Goal: Complete application form

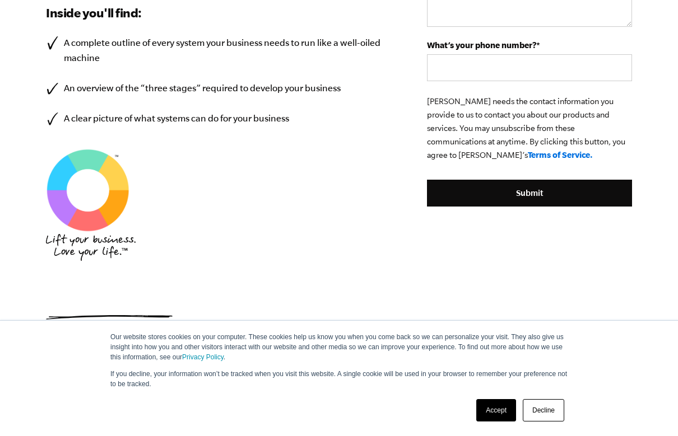
scroll to position [474, 0]
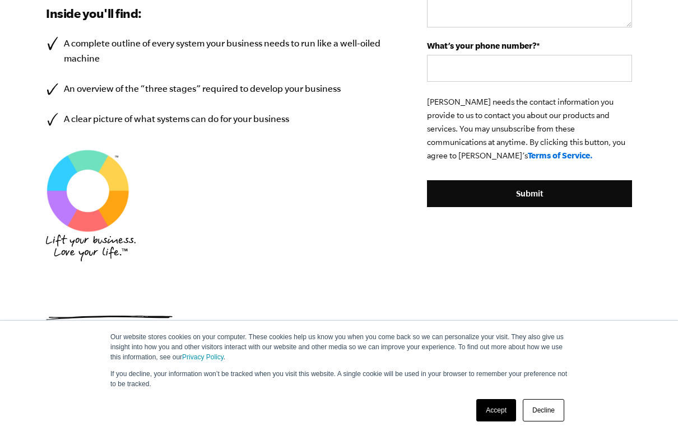
click at [501, 381] on link "Accept" at bounding box center [496, 410] width 40 height 22
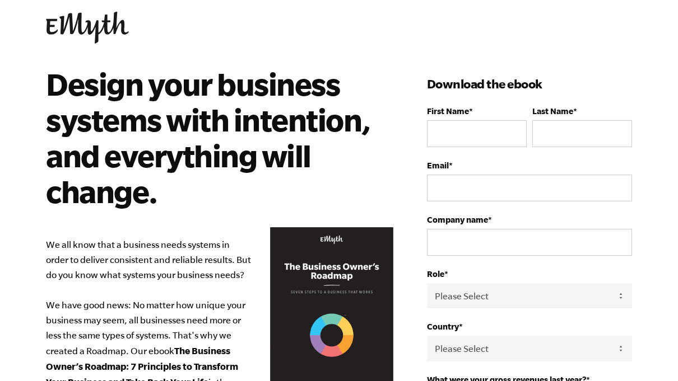
scroll to position [0, 0]
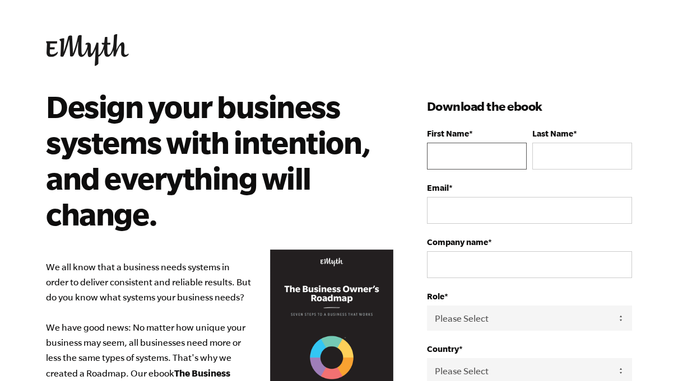
click at [487, 157] on input "First Name *" at bounding box center [477, 156] width 100 height 27
type input "[PERSON_NAME]"
type input "4195099624"
type input "[EMAIL_ADDRESS][DOMAIN_NAME]"
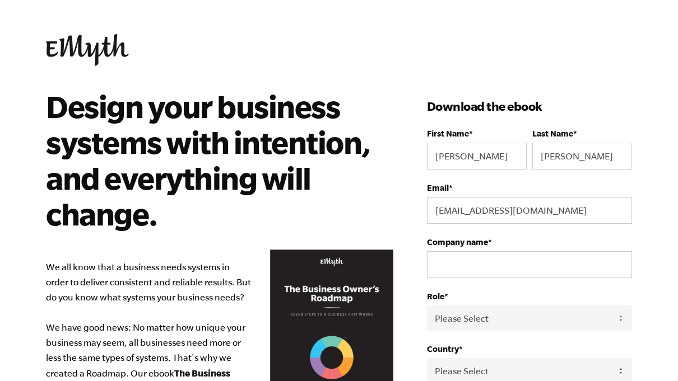
select select
click at [541, 267] on input "Company name *" at bounding box center [529, 264] width 205 height 27
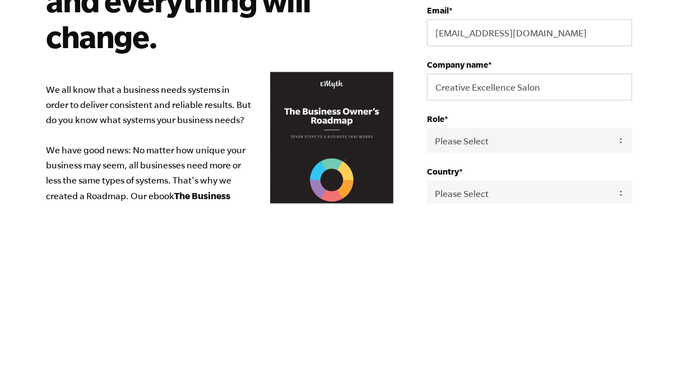
scroll to position [178, 0]
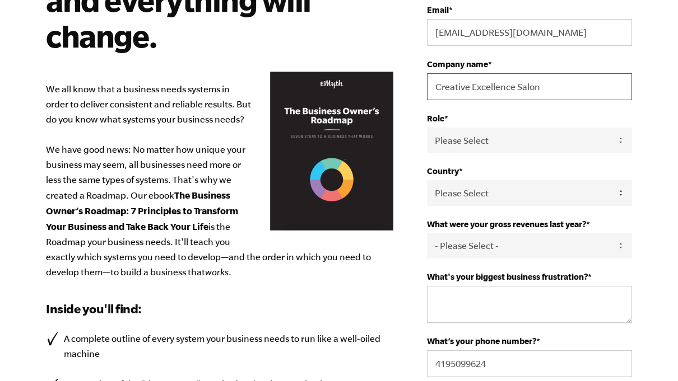
type input "Creative Excellence Salon"
click at [561, 145] on select "Please Select Owner Partner / Co-Owner Executive Employee / Other" at bounding box center [529, 140] width 205 height 25
select select "Owner"
click at [563, 192] on select "Please Select [GEOGRAPHIC_DATA] [GEOGRAPHIC_DATA] [GEOGRAPHIC_DATA] [GEOGRAPHIC…" at bounding box center [529, 192] width 205 height 25
select select "[GEOGRAPHIC_DATA]"
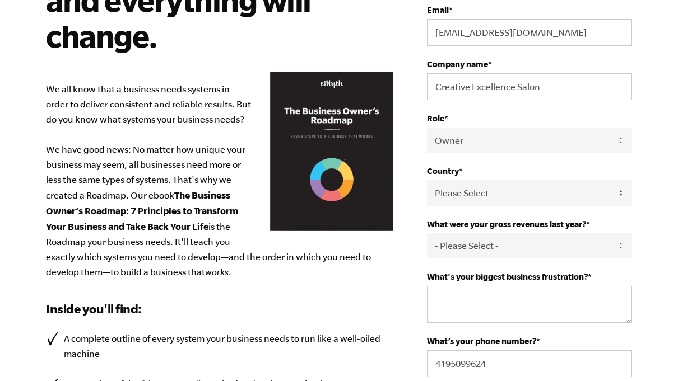
click at [550, 249] on select "- Please Select - 0-75K 76-150K 151-275K 276-500K 501-750K 751-1M 1-2.5M 2.5-5M…" at bounding box center [529, 246] width 205 height 25
select select "151-275K"
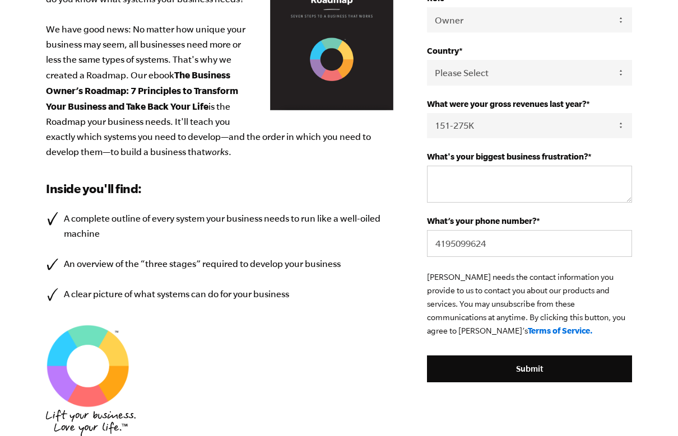
scroll to position [302, 0]
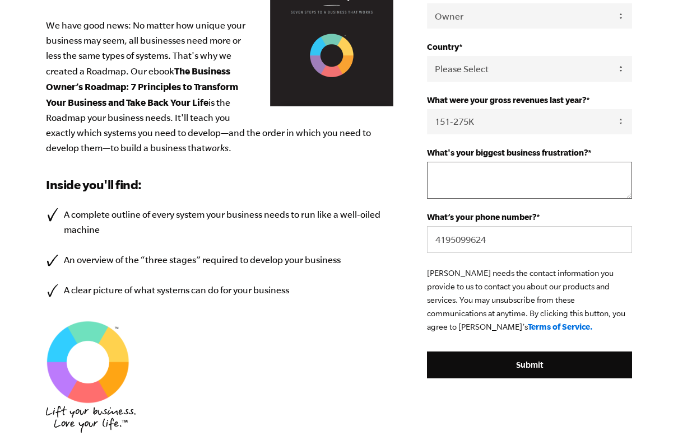
click at [558, 188] on textarea "What's your biggest business frustration? *" at bounding box center [529, 180] width 205 height 37
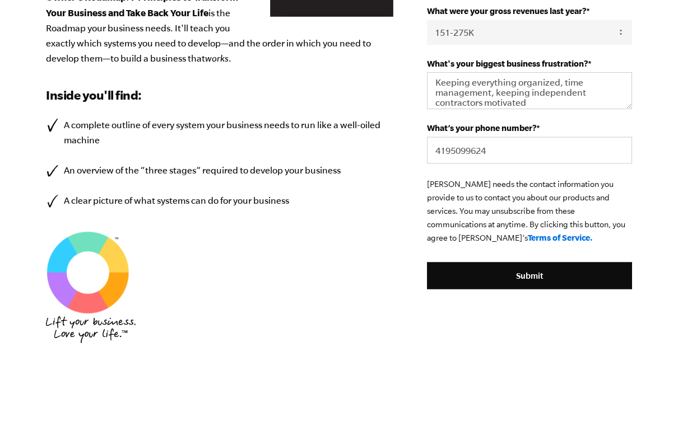
scroll to position [392, 0]
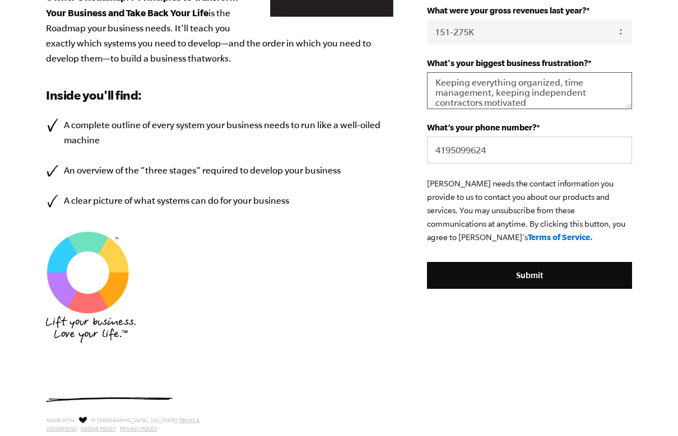
type textarea "Keeping everything organized, time management, keeping independent contractors …"
click at [546, 281] on input "Submit" at bounding box center [529, 275] width 205 height 27
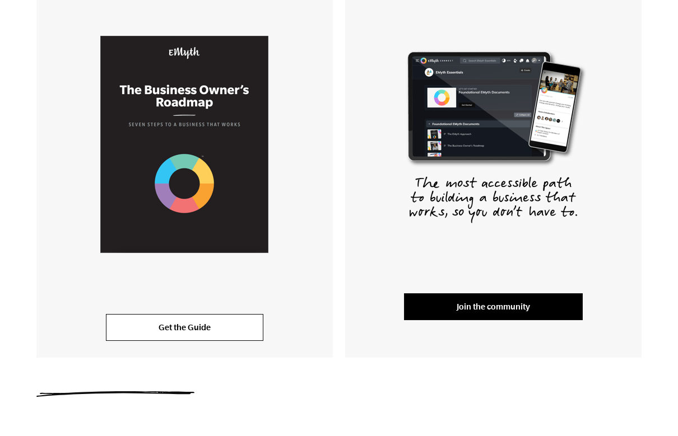
scroll to position [241, 0]
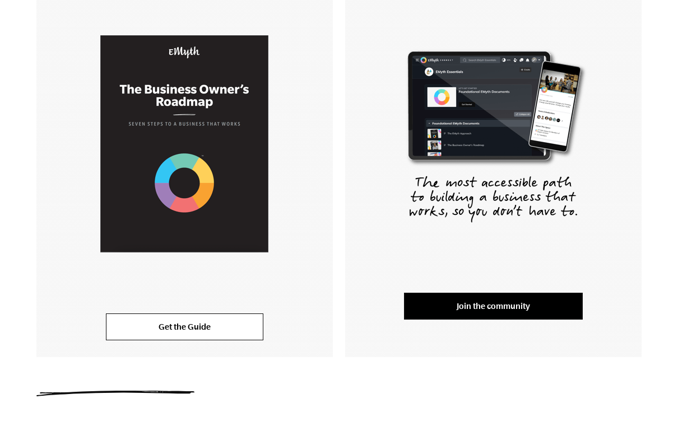
click at [521, 298] on link "Join the community" at bounding box center [493, 306] width 179 height 27
